Goal: Task Accomplishment & Management: Manage account settings

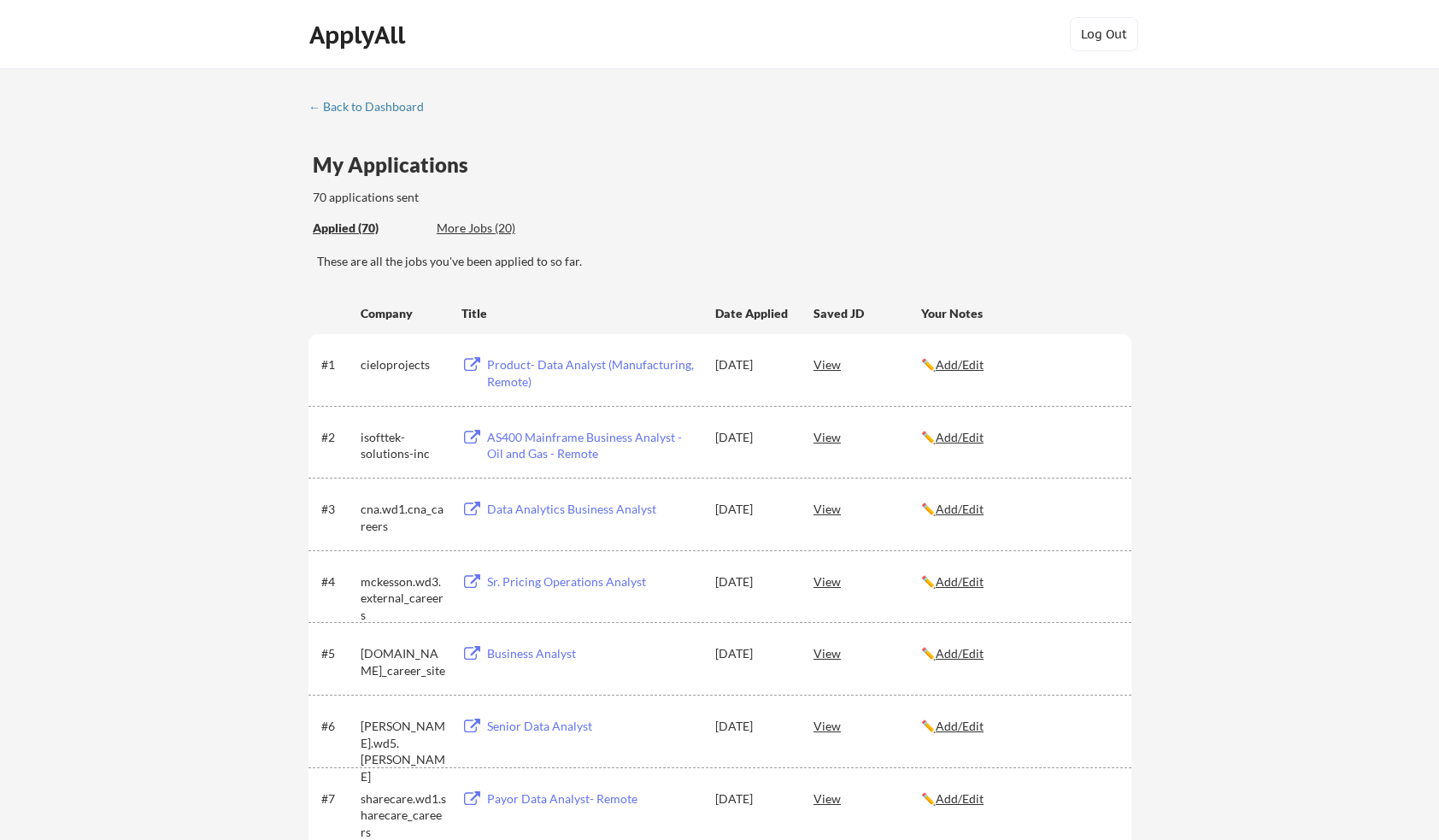
scroll to position [1880, 0]
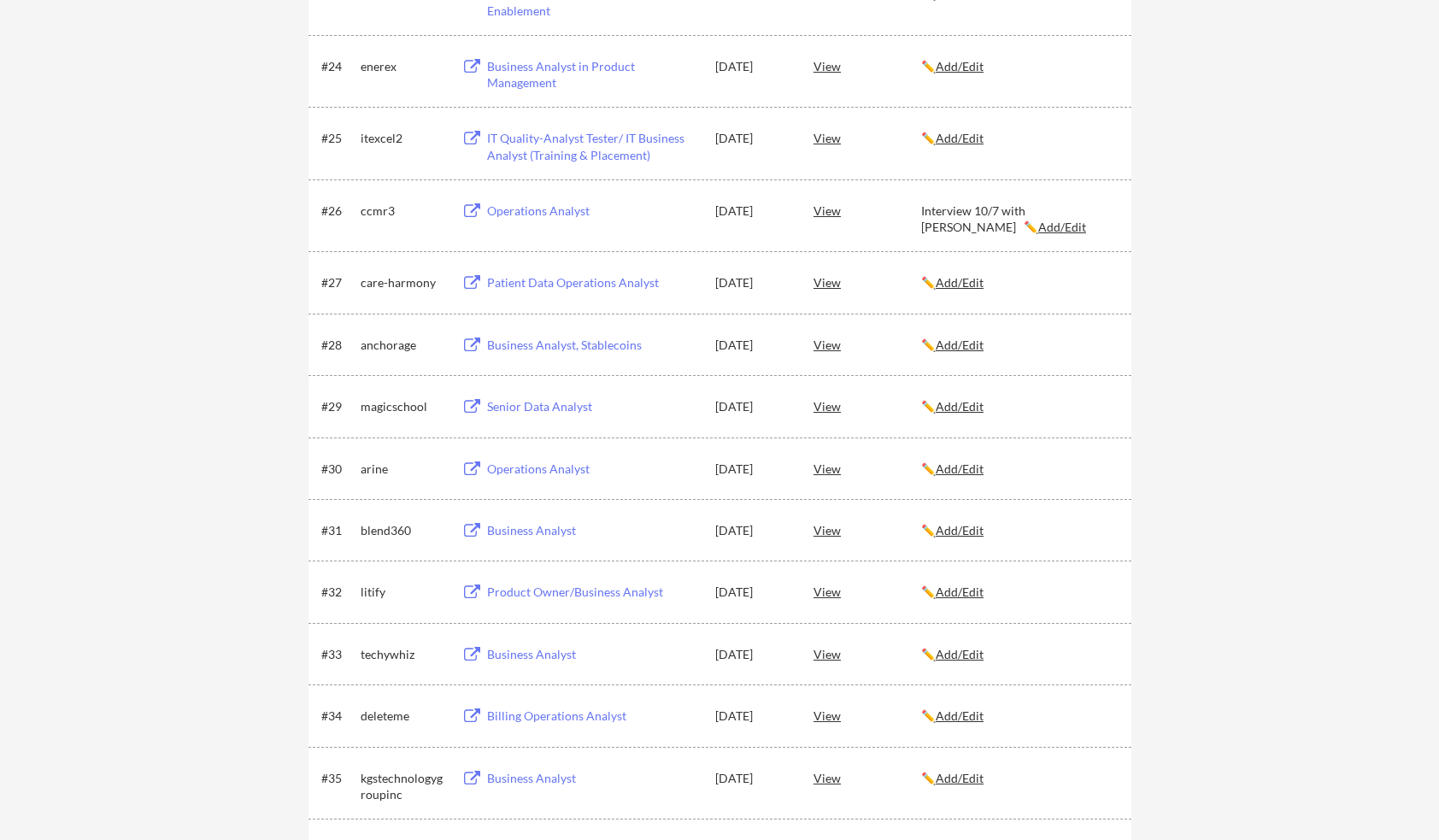
click at [1219, 479] on div "← Back to Dashboard My Applications 70 applications sent Applied (70) More Jobs…" at bounding box center [720, 743] width 1439 height 5110
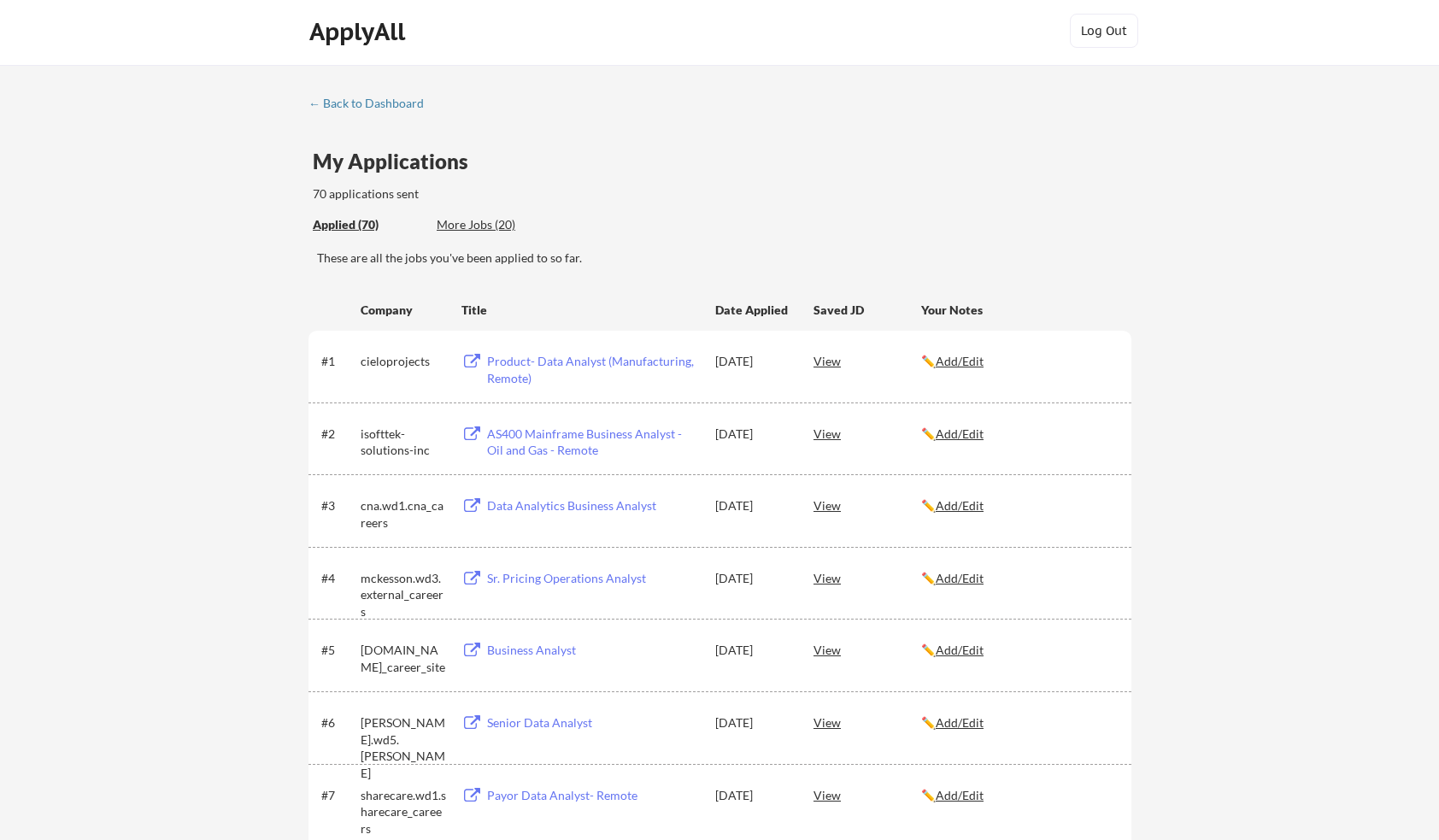
scroll to position [0, 0]
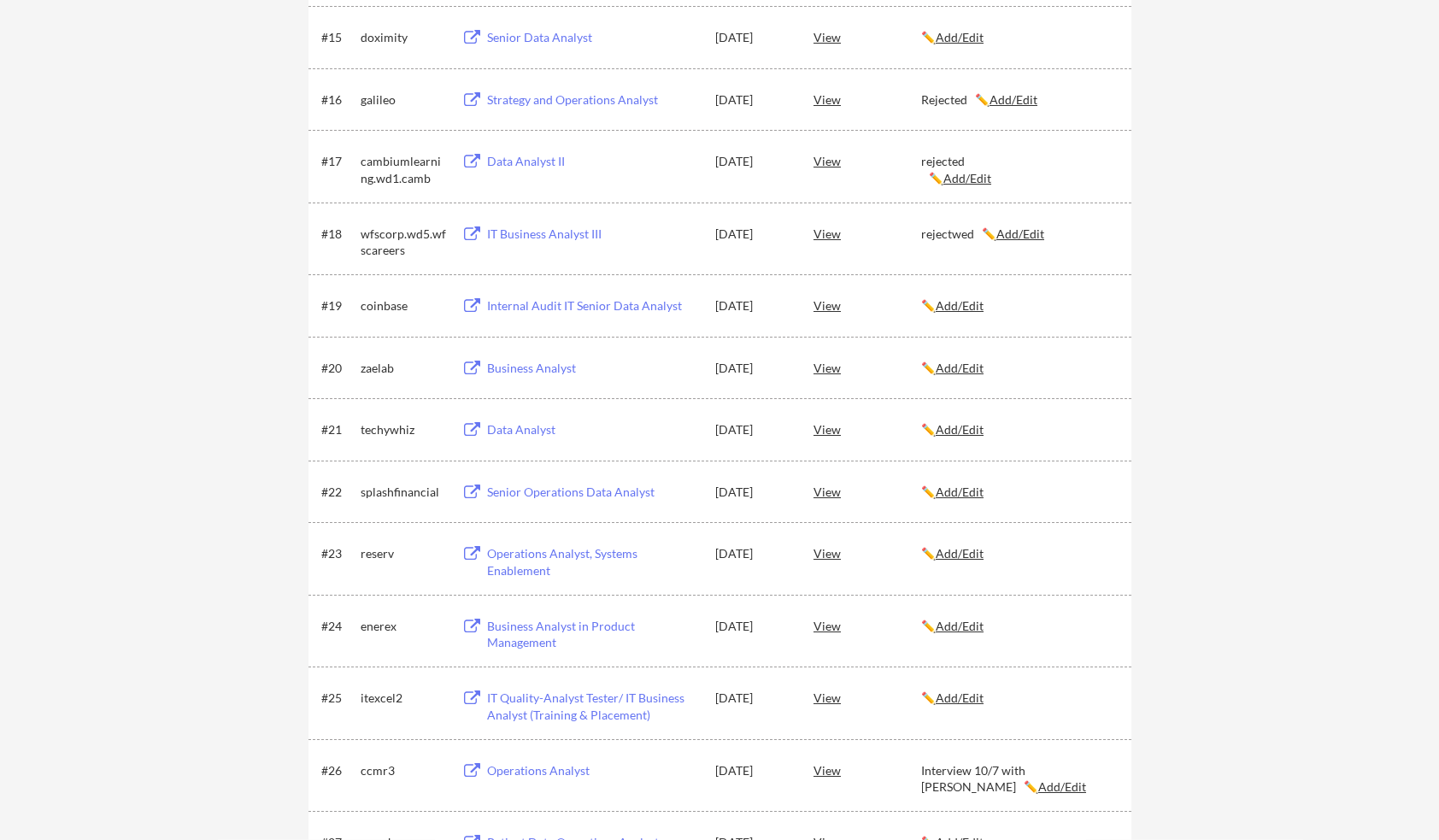
scroll to position [1316, 0]
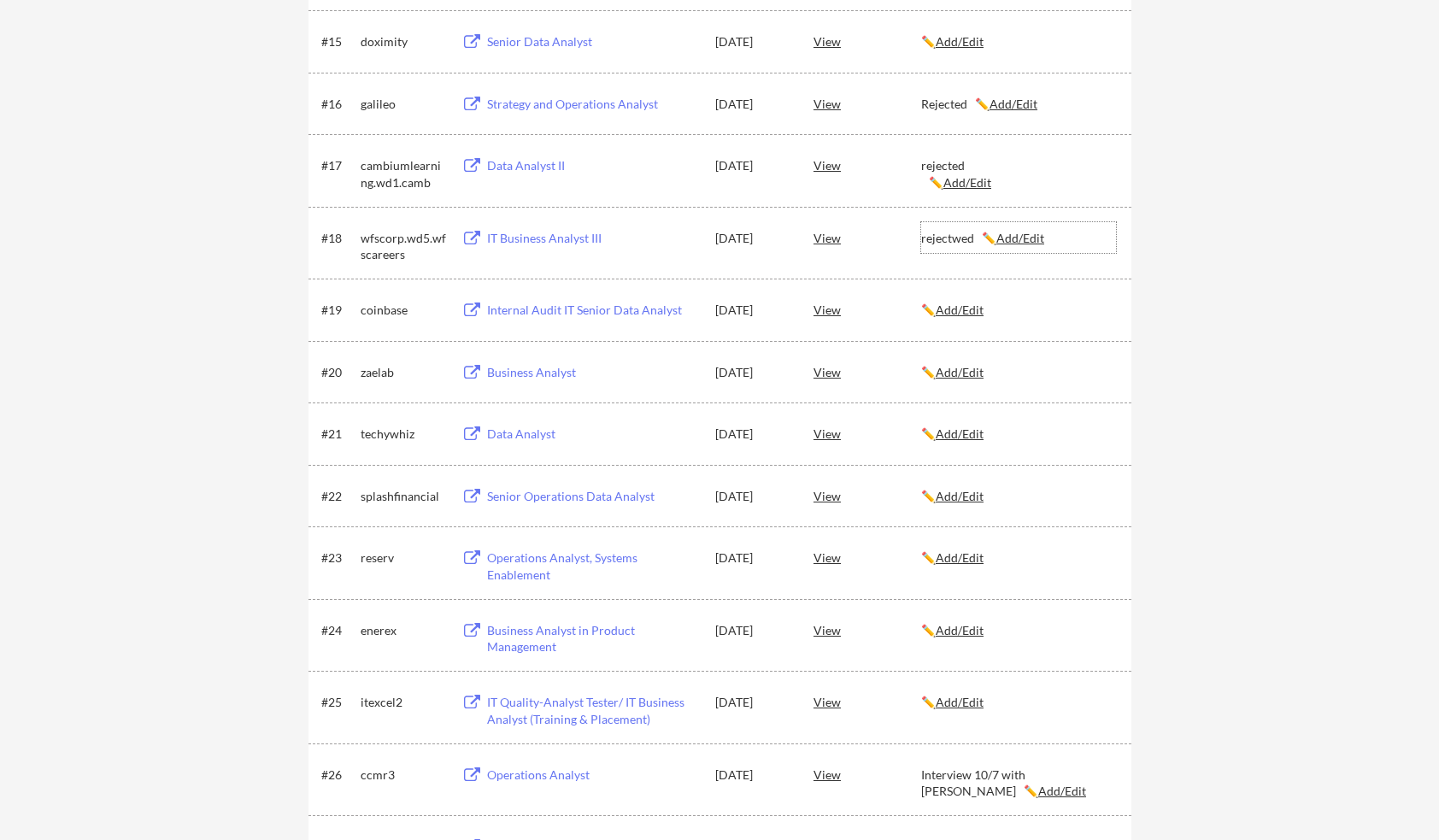
click at [1030, 240] on u "Add/Edit" at bounding box center [1020, 238] width 48 height 15
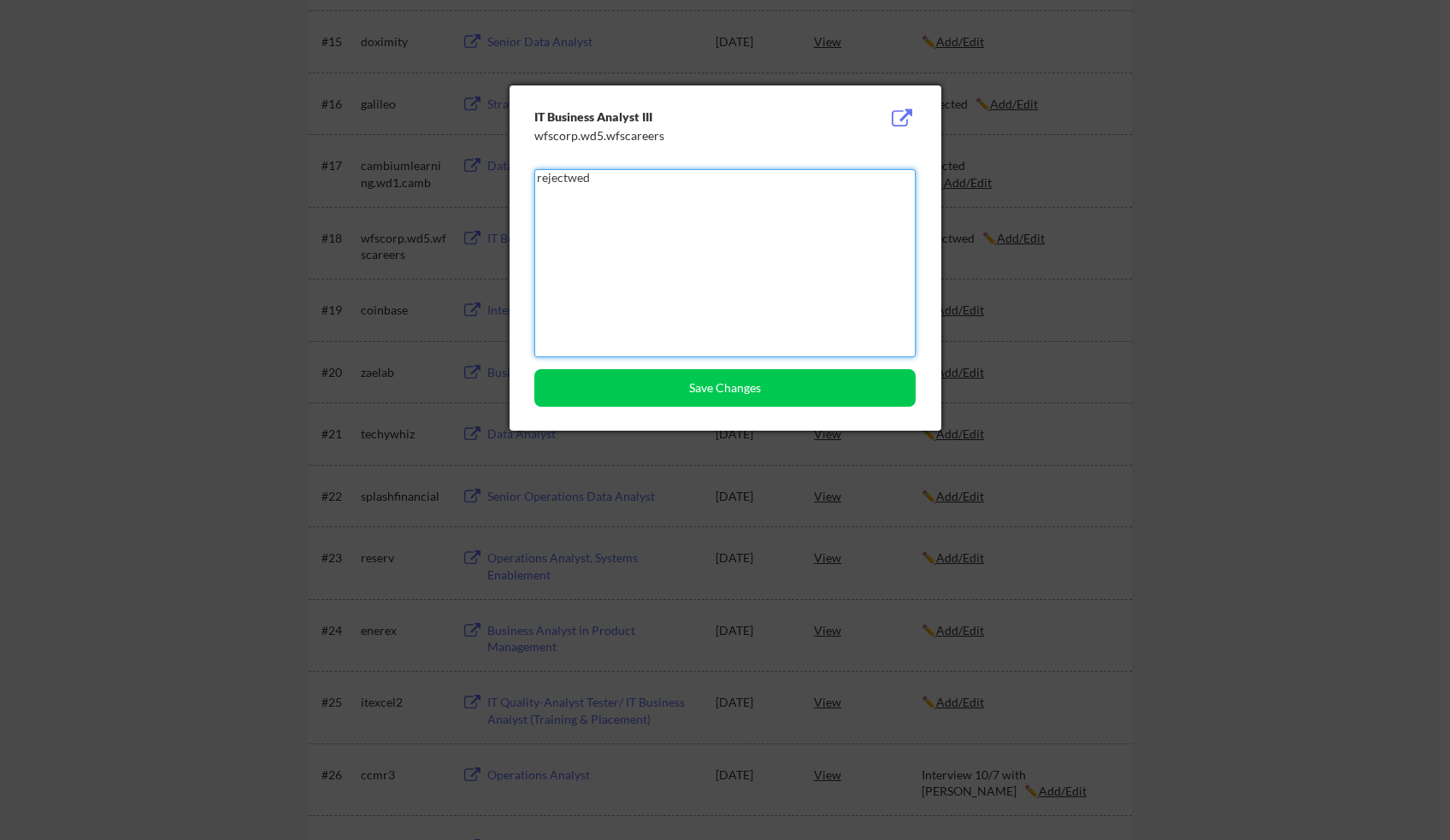
drag, startPoint x: 622, startPoint y: 174, endPoint x: 483, endPoint y: 179, distance: 139.1
click at [534, 179] on textarea "rejectwed" at bounding box center [725, 263] width 382 height 188
click at [664, 382] on button "Save Changes" at bounding box center [725, 387] width 382 height 37
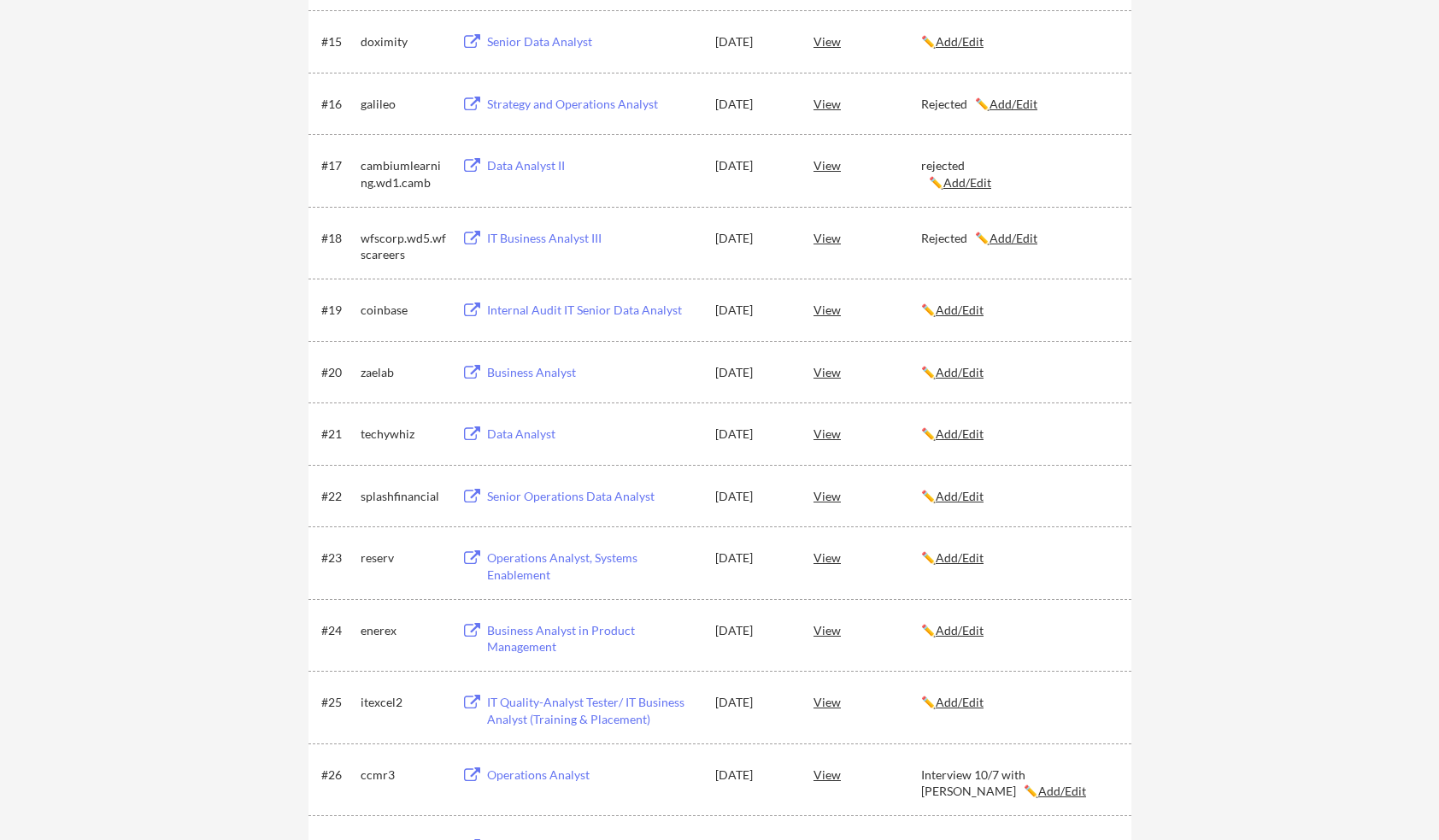
click at [968, 189] on u "Add/Edit" at bounding box center [967, 182] width 48 height 15
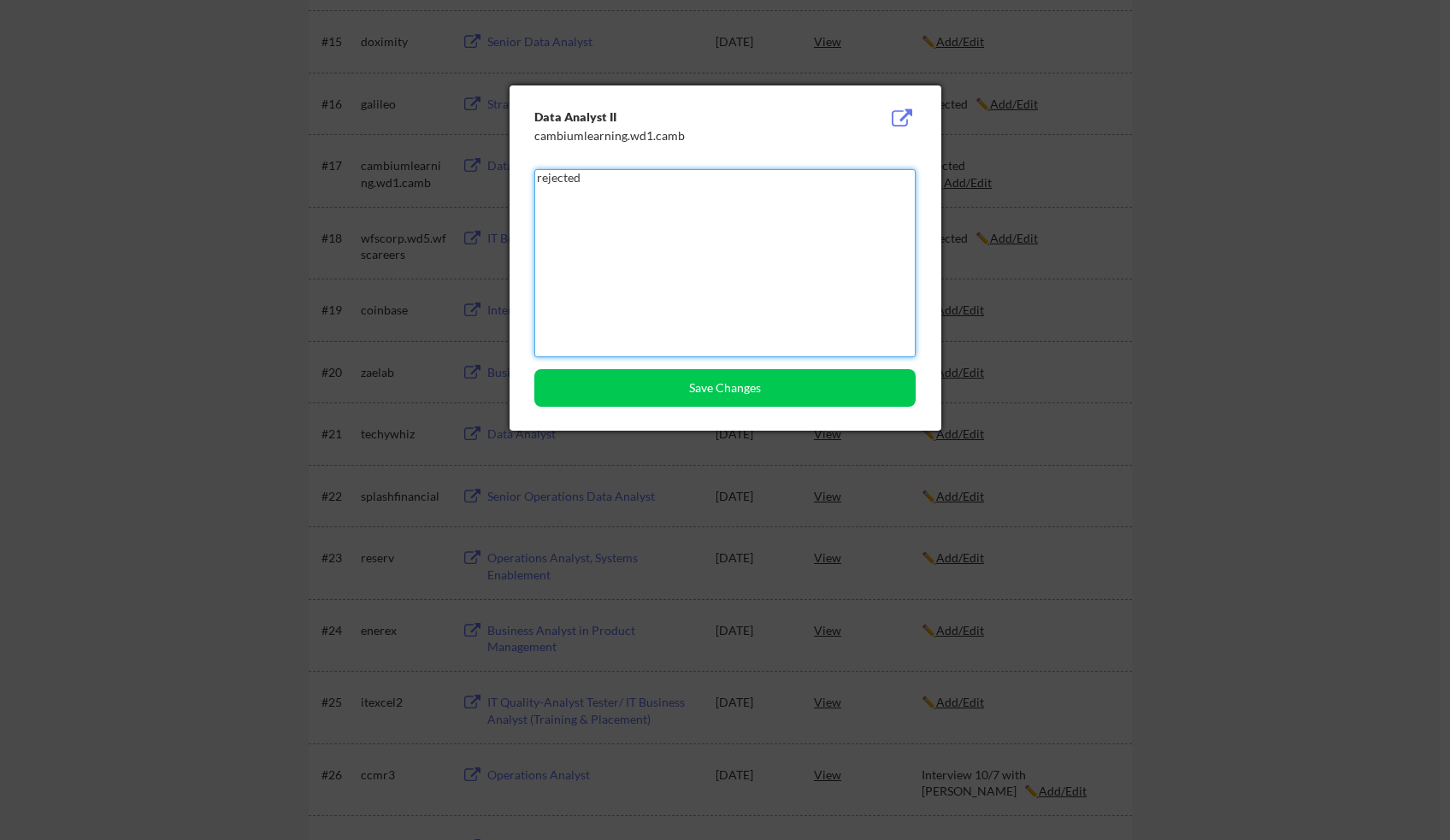
click at [589, 172] on textarea "rejected" at bounding box center [725, 263] width 382 height 188
type textarea "Rejected"
click at [826, 399] on button "Save Changes" at bounding box center [725, 387] width 382 height 37
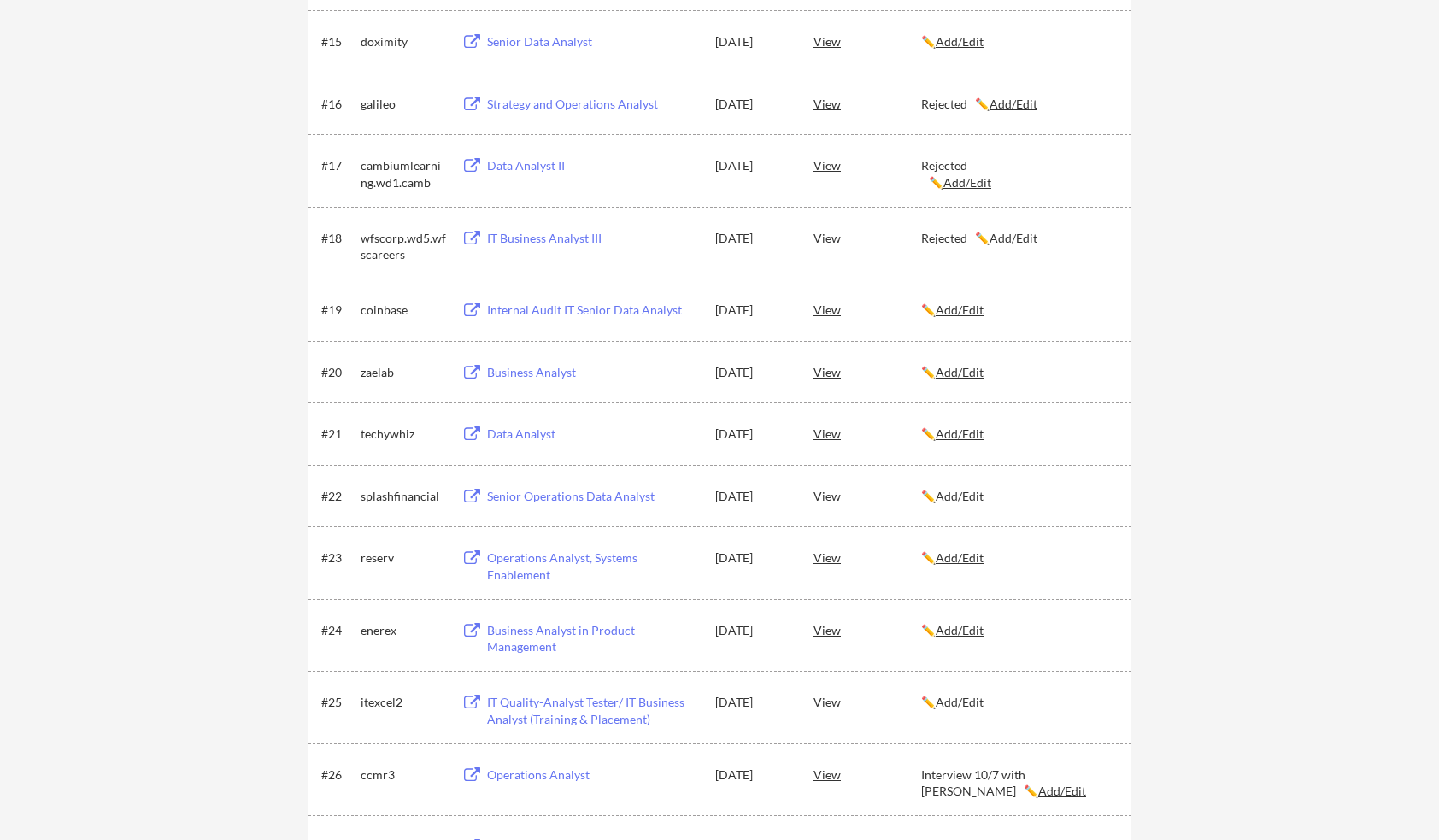
click at [1125, 365] on div "#20 zaelab Business Analyst [DATE] View ✏️ Add/Edit" at bounding box center [720, 371] width 824 height 62
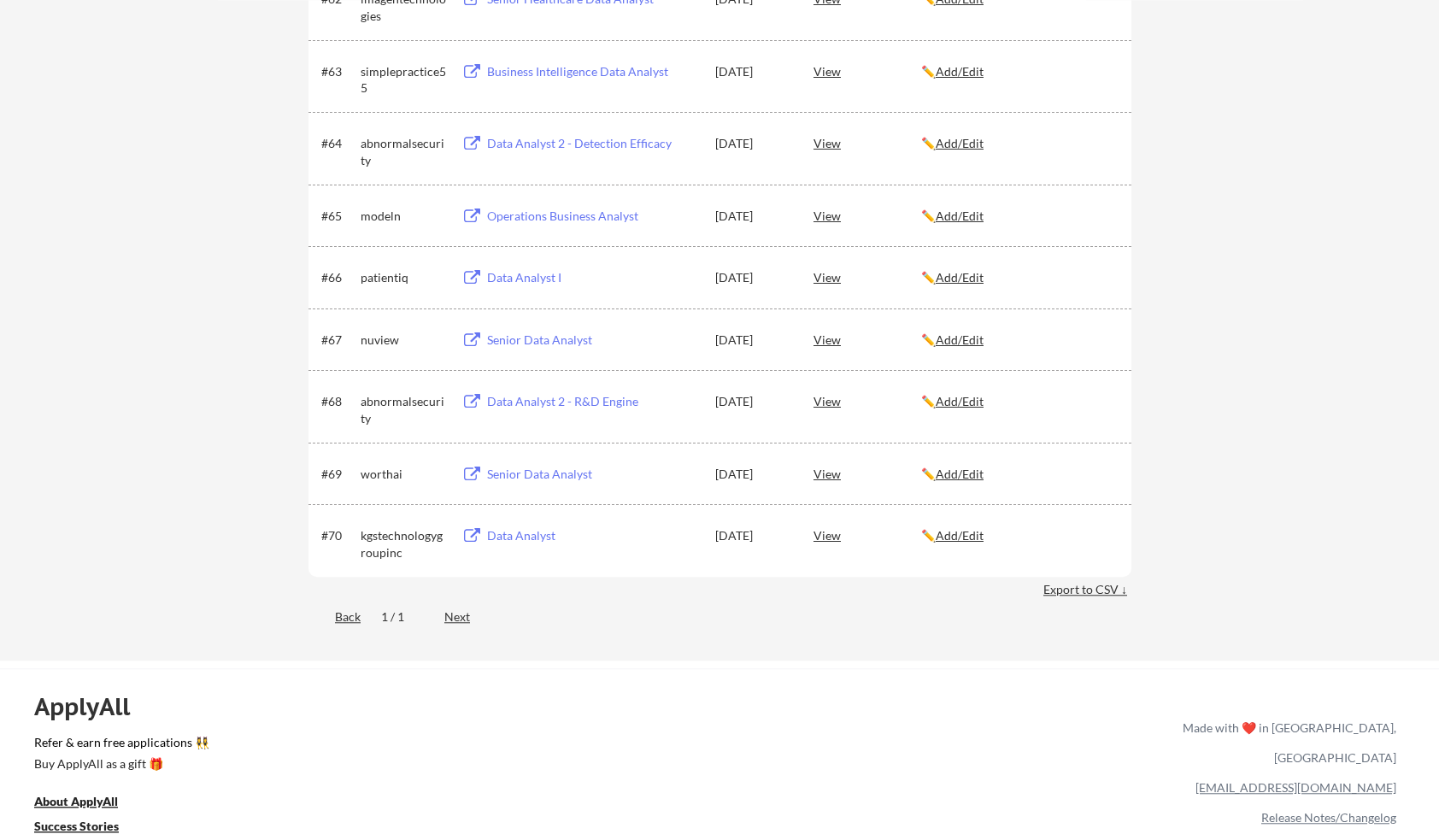
scroll to position [4513, 0]
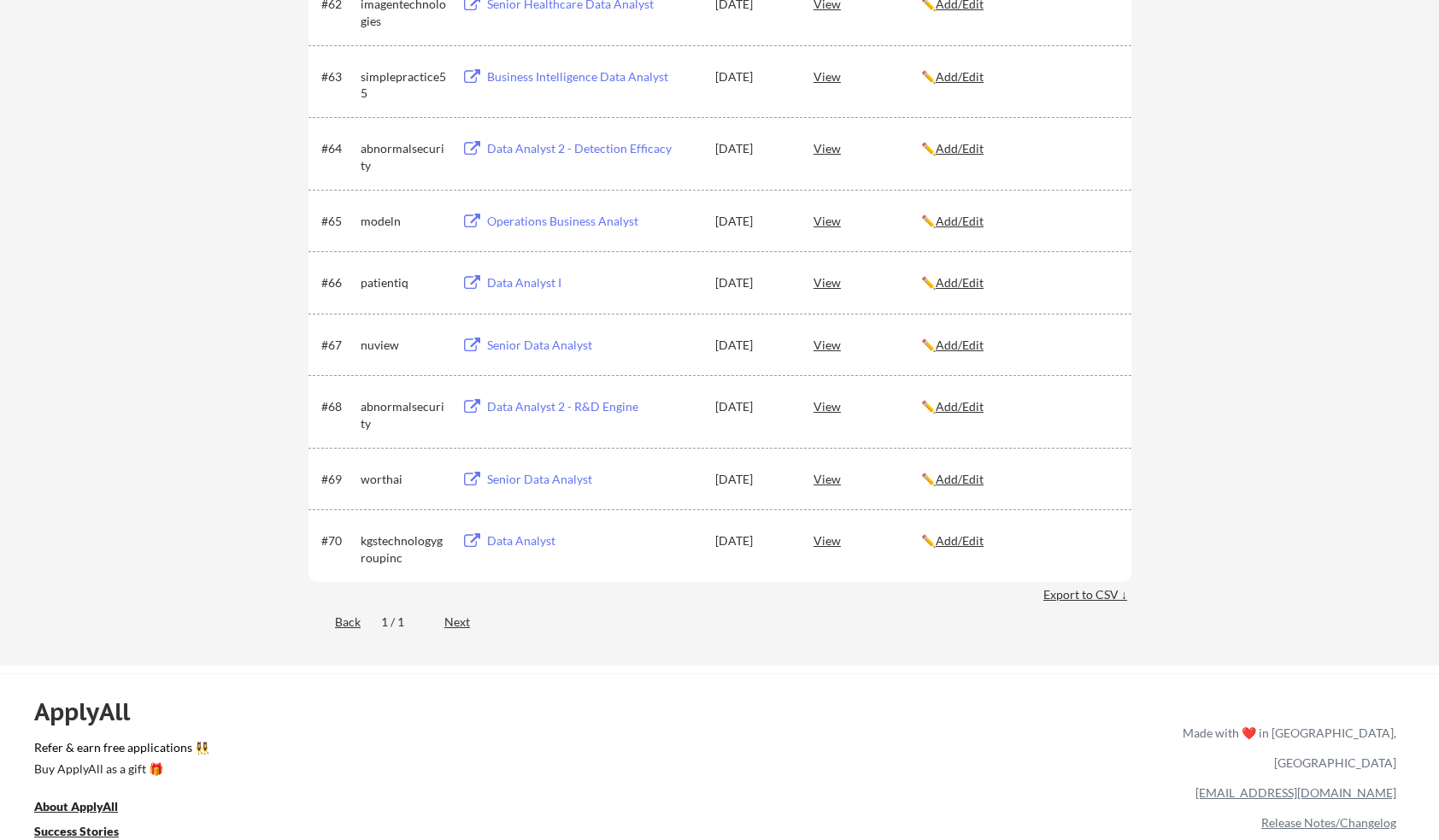
drag, startPoint x: 1201, startPoint y: 362, endPoint x: 1242, endPoint y: 366, distance: 41.2
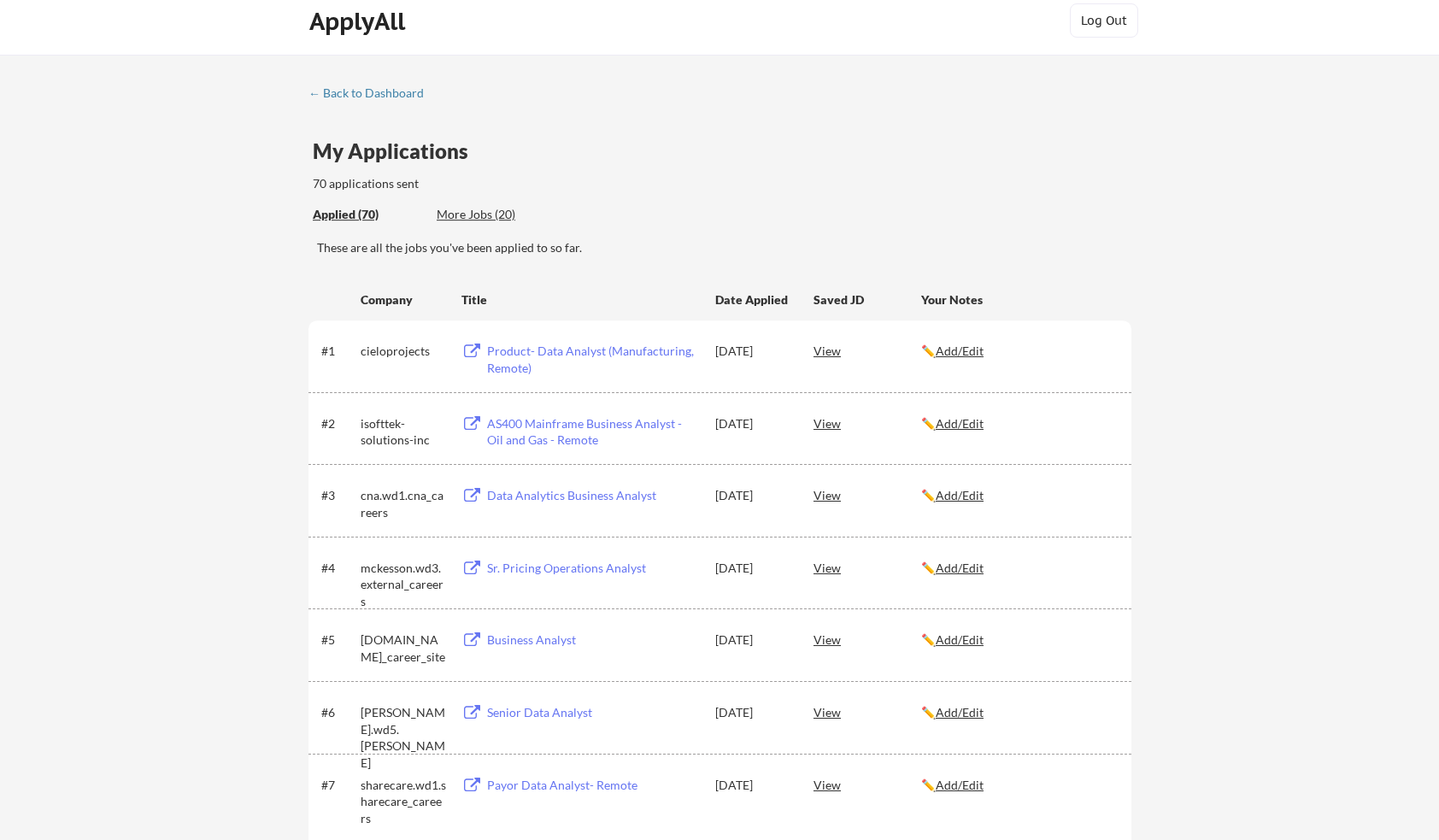
scroll to position [0, 0]
